Goal: Task Accomplishment & Management: Use online tool/utility

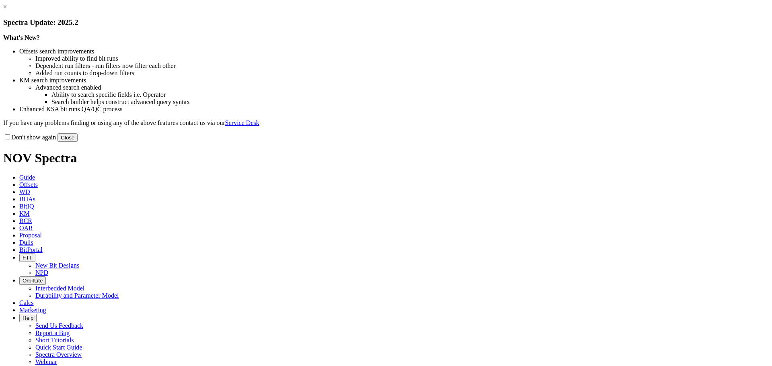
click at [7, 10] on link "×" at bounding box center [5, 6] width 4 height 7
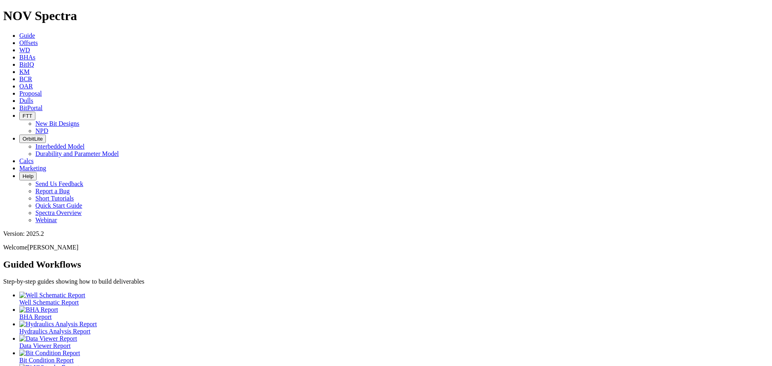
click at [34, 158] on span "Calcs" at bounding box center [26, 161] width 14 height 7
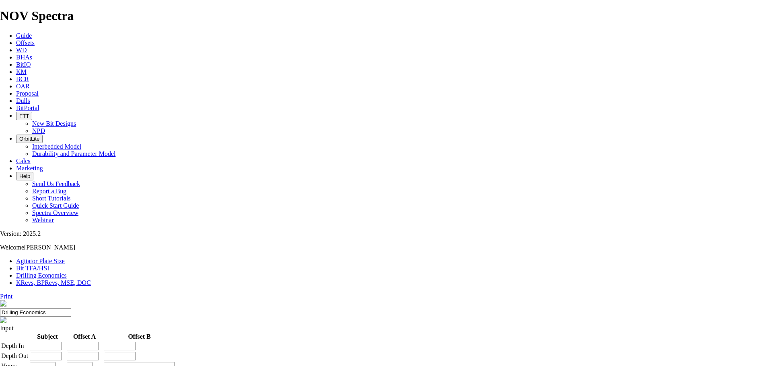
click at [49, 265] on link "Bit TFA/HSI" at bounding box center [32, 268] width 33 height 7
type input "6"
select select "number:15"
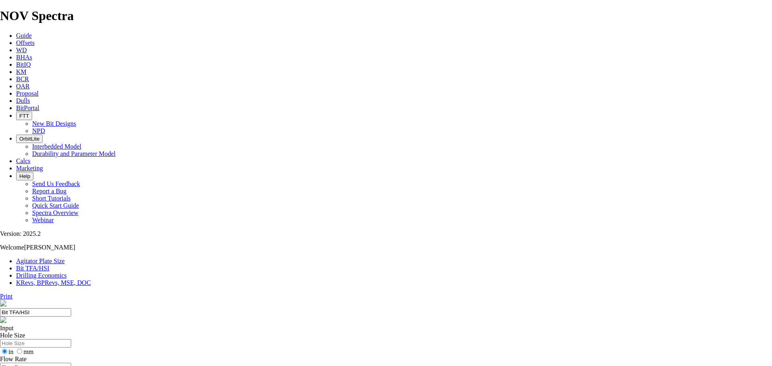
select select "number:15"
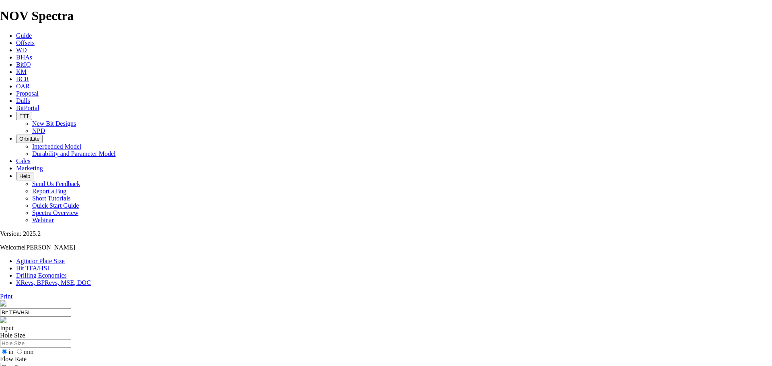
select select "number:15"
type input "3"
select select "number:0"
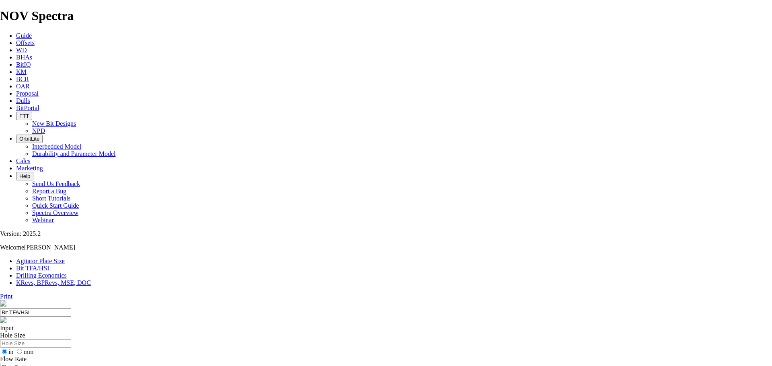
type input "3"
select select "number:15"
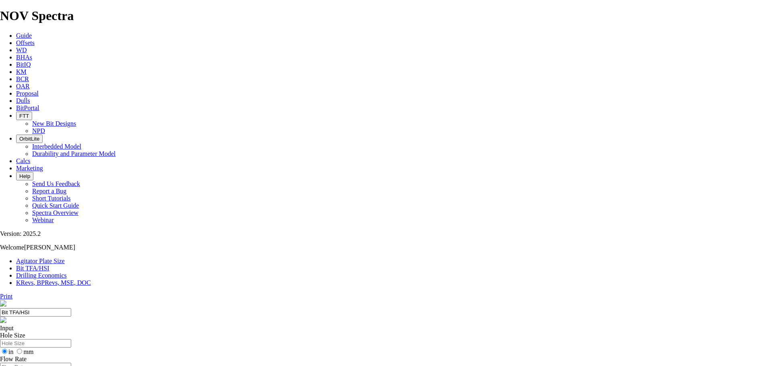
select select "number:15"
